Goal: Transaction & Acquisition: Purchase product/service

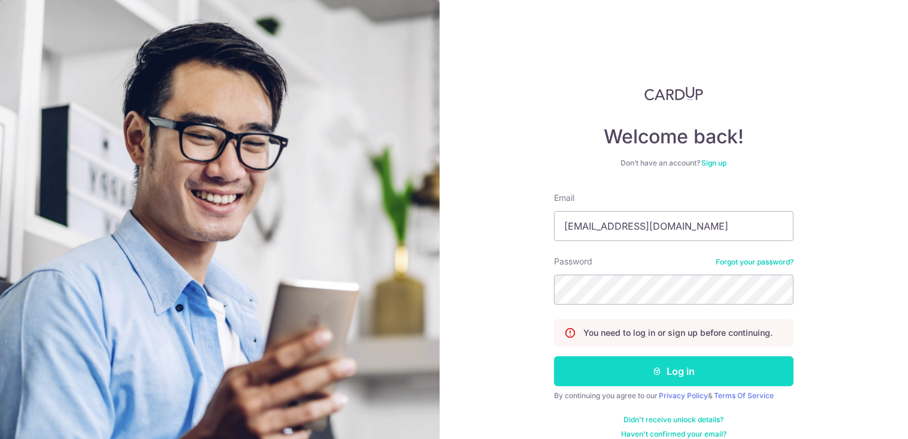
click at [689, 370] on button "Log in" at bounding box center [674, 371] width 240 height 30
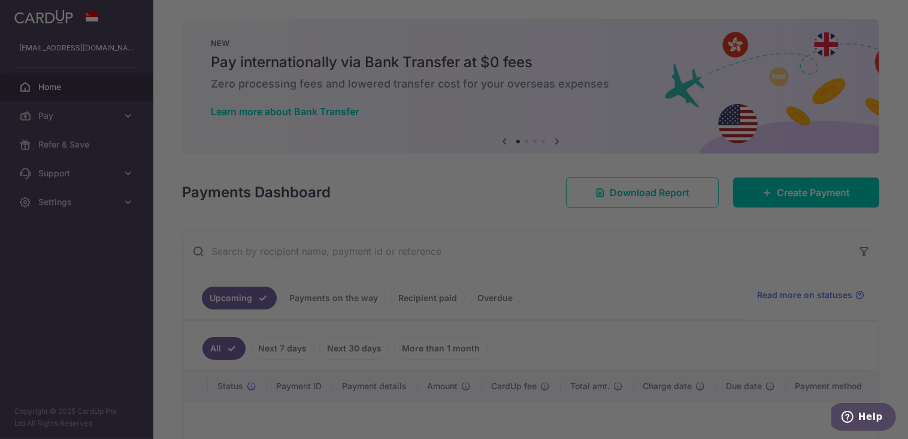
click at [785, 198] on div at bounding box center [458, 221] width 917 height 443
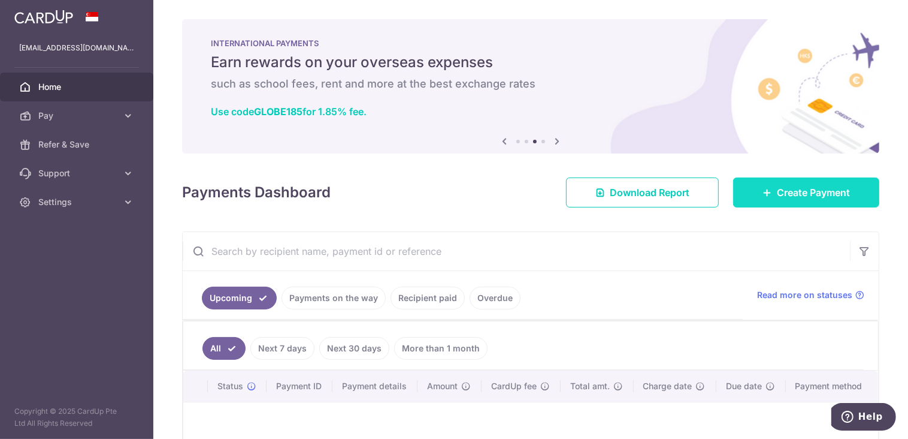
click at [800, 199] on span "Create Payment" at bounding box center [813, 192] width 73 height 14
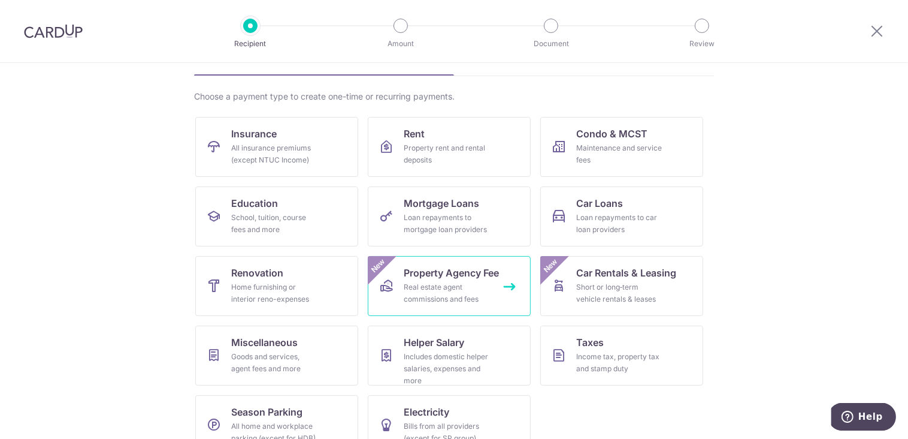
scroll to position [96, 0]
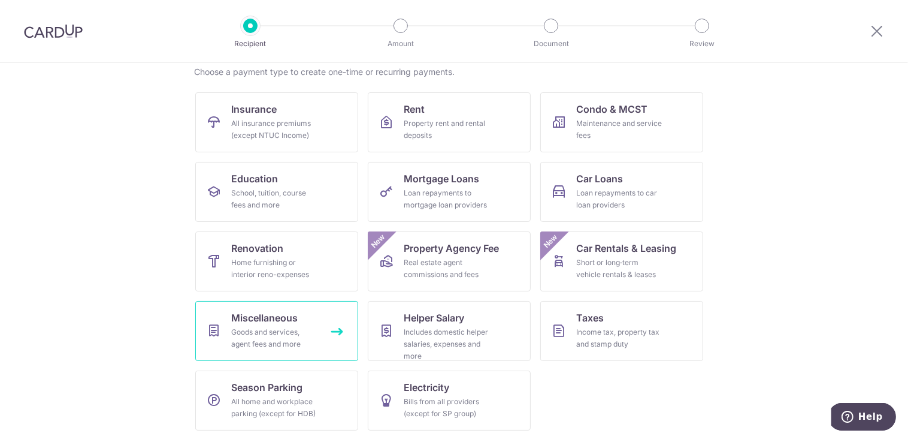
click at [293, 349] on link "Miscellaneous Goods and services, agent fees and more" at bounding box center [276, 331] width 163 height 60
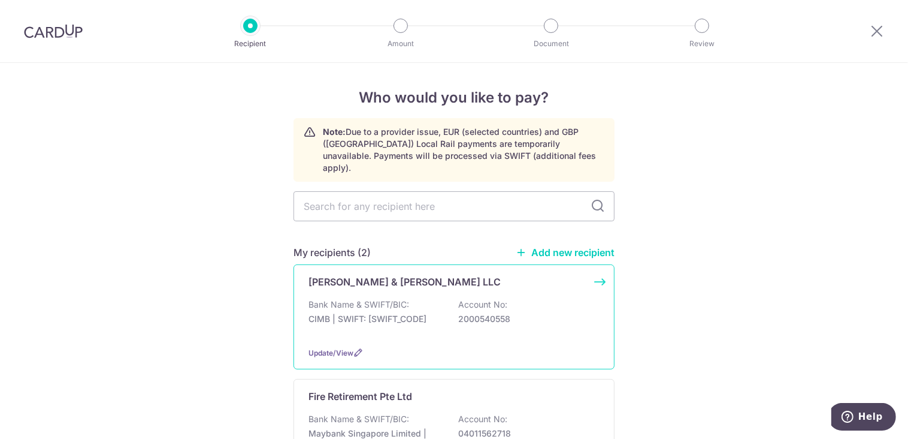
click at [409, 283] on div "Chelliah & Kiang LLC Bank Name & SWIFT/BIC: CIMB | SWIFT: CIBBSGSGXXX Account N…" at bounding box center [454, 316] width 321 height 105
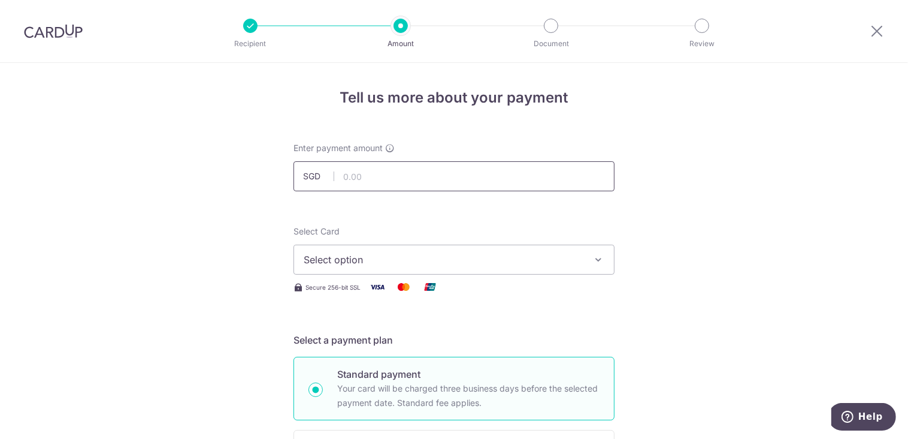
click at [365, 176] on input "text" at bounding box center [454, 176] width 321 height 30
type input "88,000.01"
click at [594, 257] on icon "button" at bounding box center [599, 259] width 12 height 12
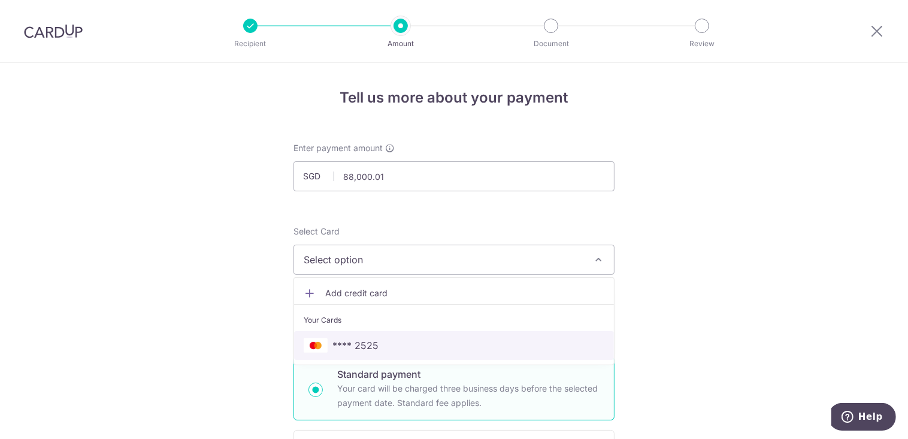
click at [423, 340] on span "**** 2525" at bounding box center [454, 345] width 301 height 14
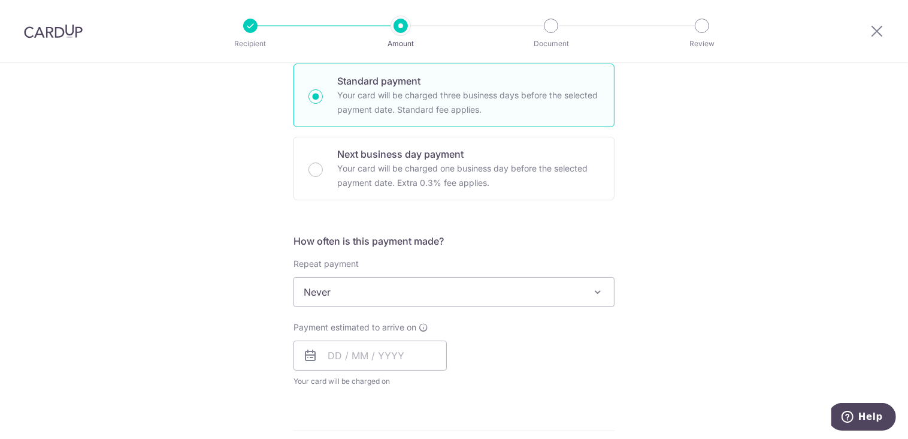
scroll to position [359, 0]
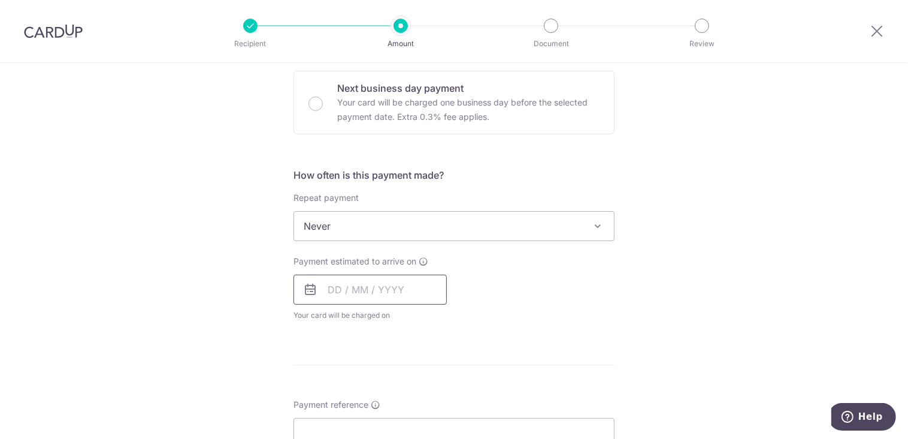
click at [390, 287] on input "text" at bounding box center [370, 289] width 153 height 30
click at [525, 284] on div "Payment estimated to arrive on Prev Next Sep Oct Nov Dec 2025 2026 2027 2028 20…" at bounding box center [454, 288] width 336 height 66
click at [390, 294] on input "text" at bounding box center [370, 289] width 153 height 30
click at [408, 398] on link "11" at bounding box center [413, 398] width 19 height 19
type input "11/09/2025"
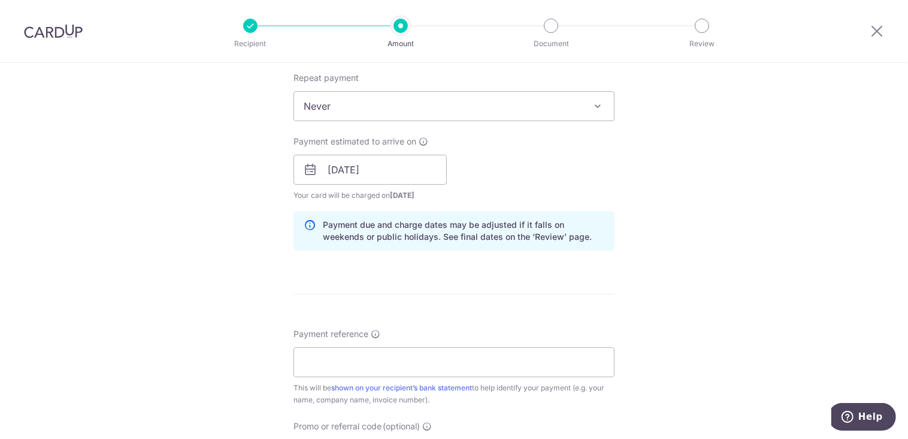
scroll to position [659, 0]
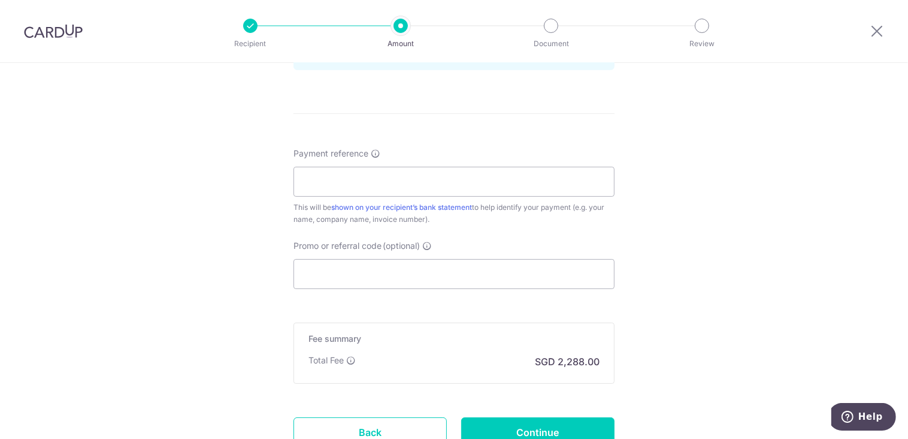
click at [384, 181] on input "Payment reference" at bounding box center [454, 182] width 321 height 30
type input "6641-08-2025"
click at [348, 271] on input "Promo or referral code (optional)" at bounding box center [454, 274] width 321 height 30
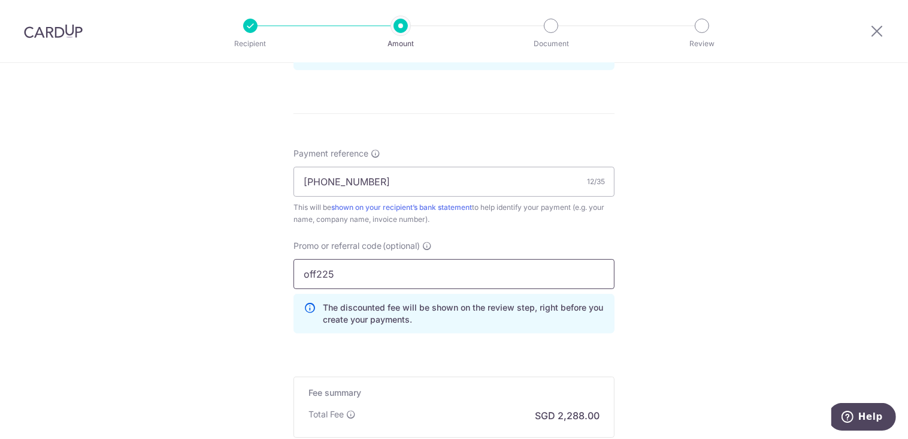
click at [340, 264] on input "off225" at bounding box center [454, 274] width 321 height 30
drag, startPoint x: 340, startPoint y: 270, endPoint x: 265, endPoint y: 270, distance: 74.3
type input "OFF225"
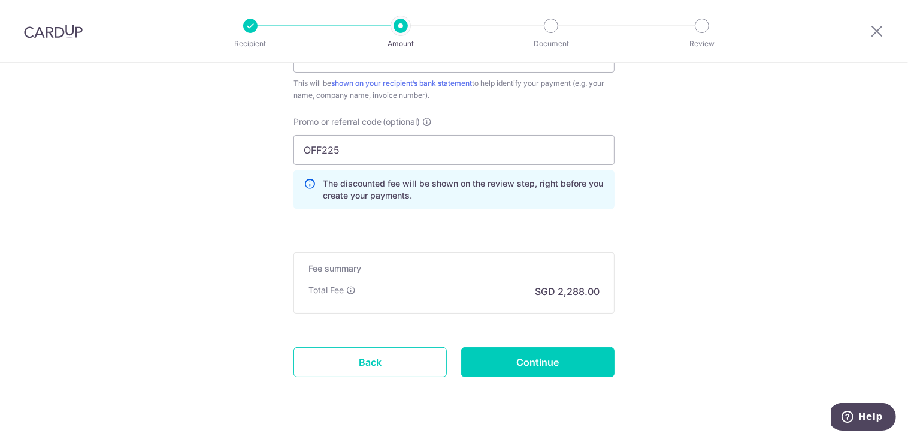
scroll to position [807, 0]
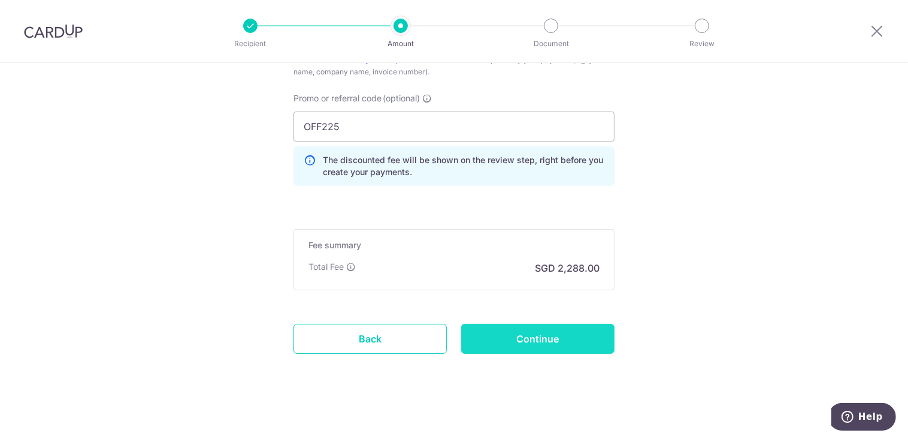
click at [540, 339] on input "Continue" at bounding box center [537, 339] width 153 height 30
type input "Create Schedule"
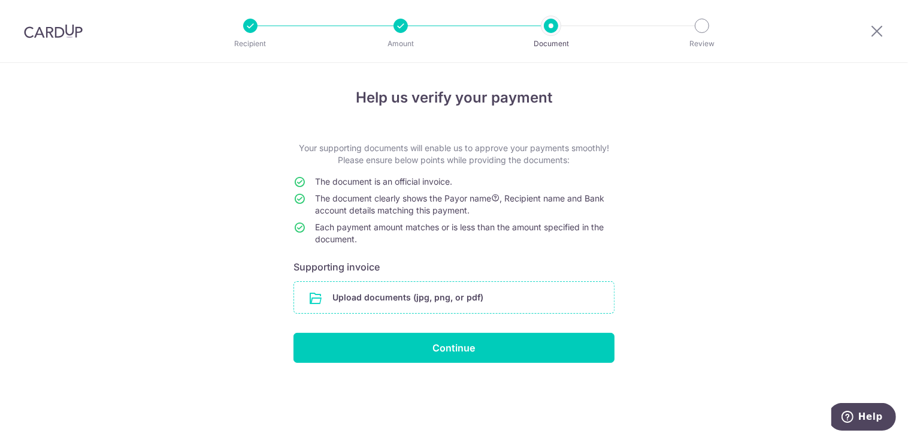
click at [479, 304] on input "file" at bounding box center [454, 297] width 320 height 31
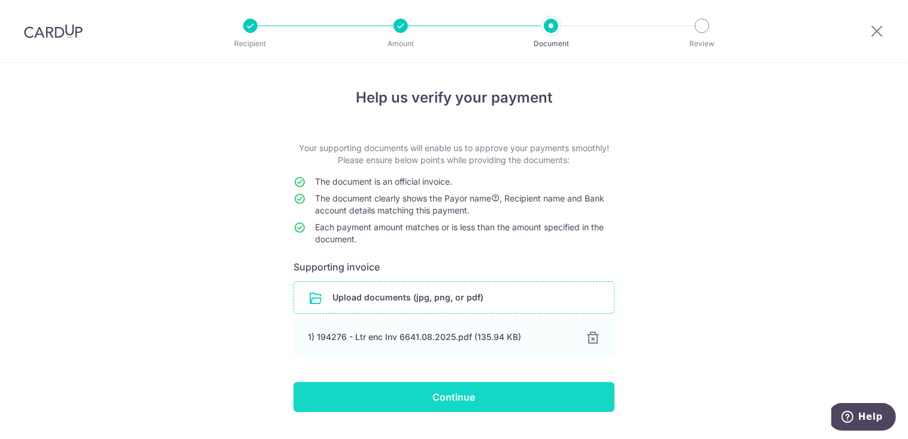
click at [423, 397] on input "Continue" at bounding box center [454, 397] width 321 height 30
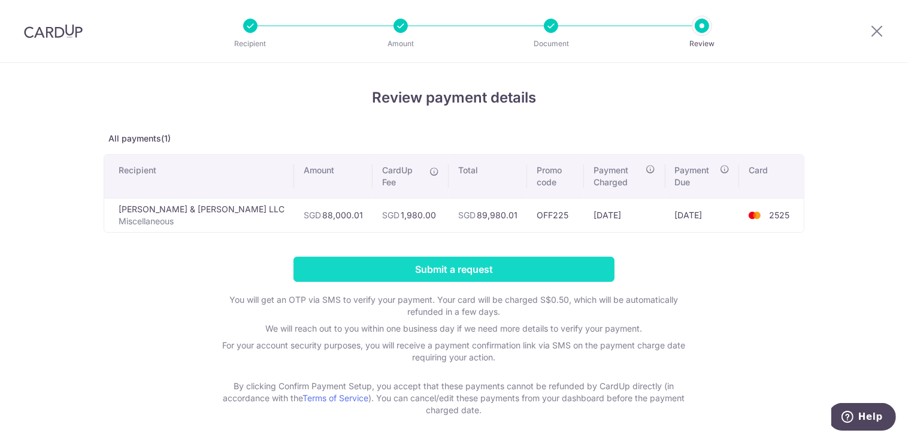
scroll to position [34, 0]
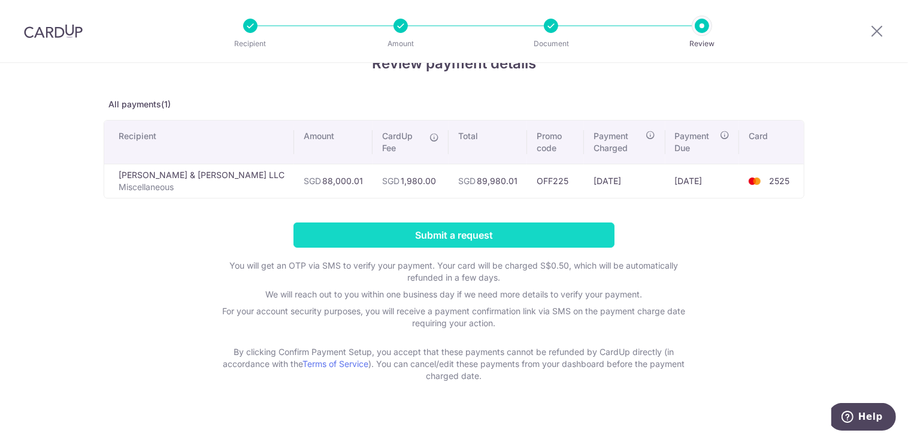
click at [494, 223] on input "Submit a request" at bounding box center [454, 234] width 321 height 25
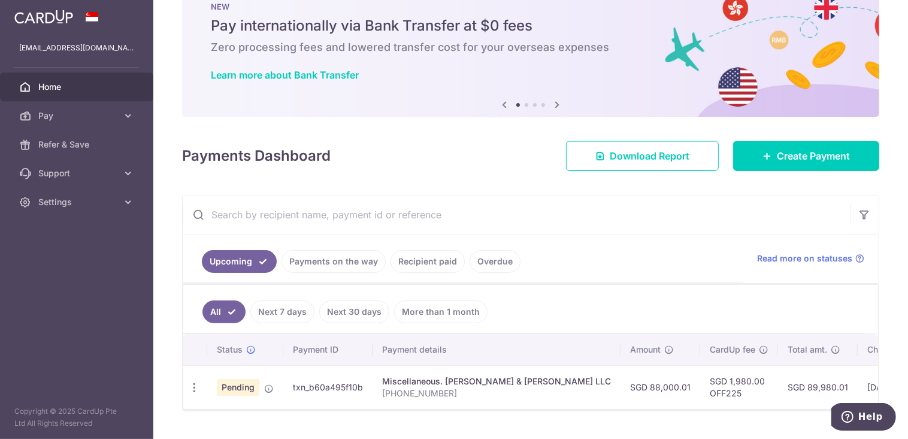
scroll to position [66, 0]
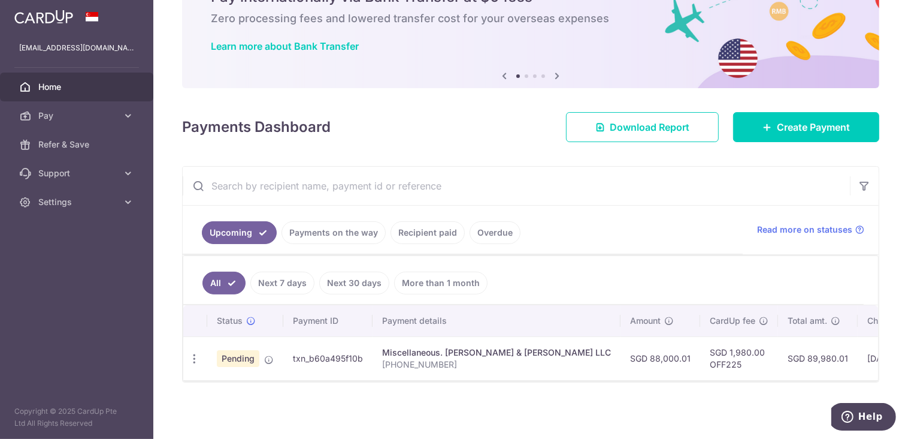
click at [405, 231] on link "Recipient paid" at bounding box center [428, 232] width 74 height 23
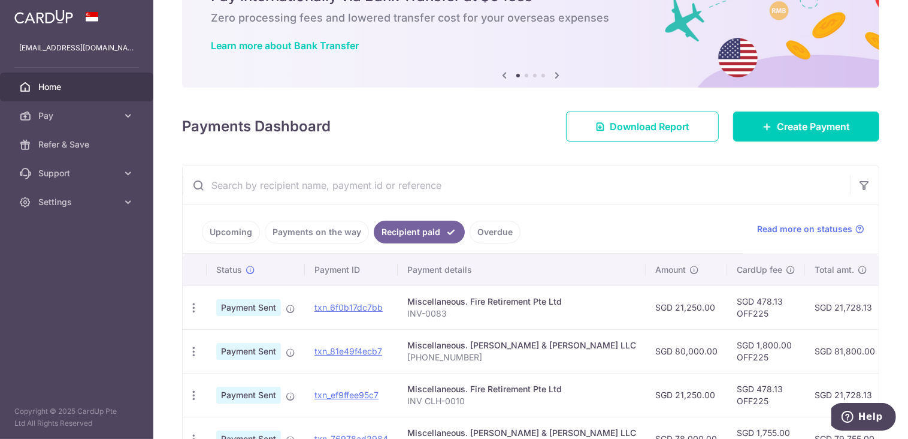
click at [222, 236] on link "Upcoming" at bounding box center [231, 232] width 58 height 23
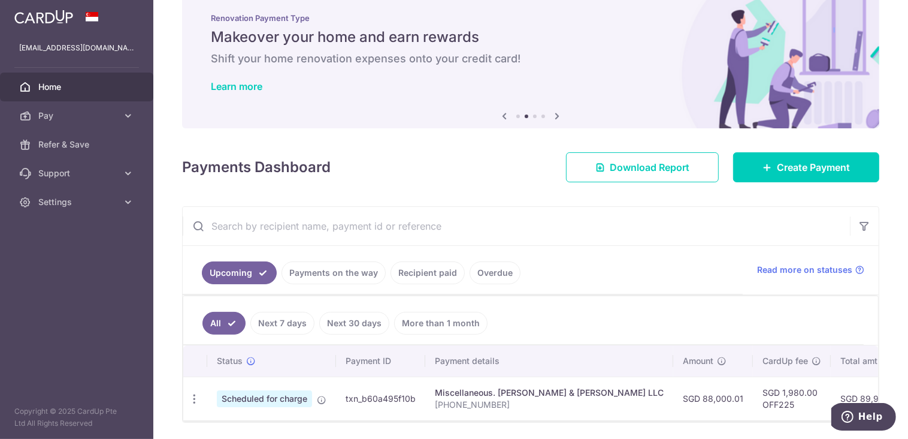
scroll to position [0, 0]
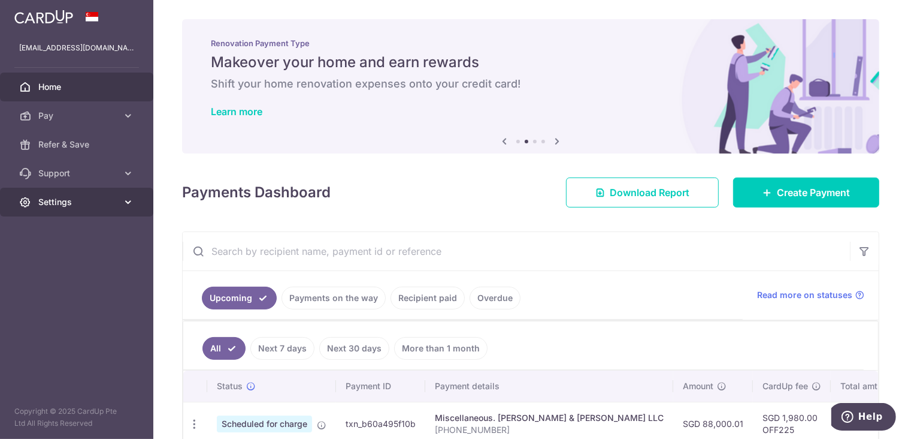
click at [124, 200] on icon at bounding box center [128, 202] width 12 height 12
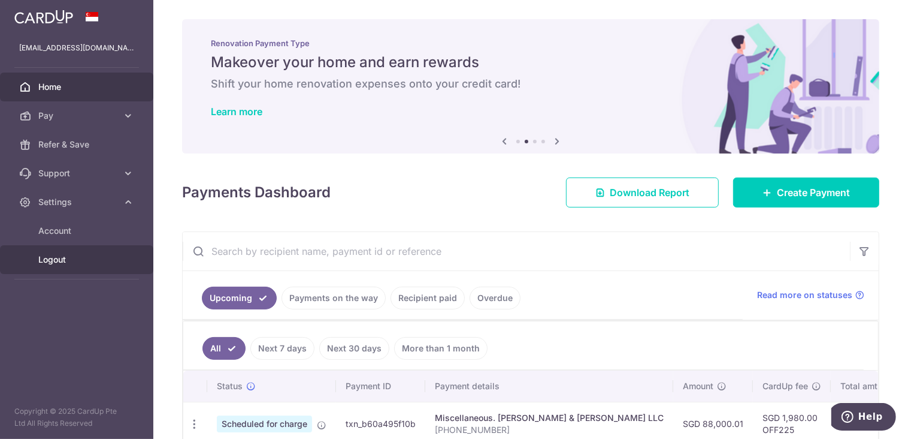
click at [67, 262] on span "Logout" at bounding box center [77, 259] width 79 height 12
